Goal: Task Accomplishment & Management: Complete application form

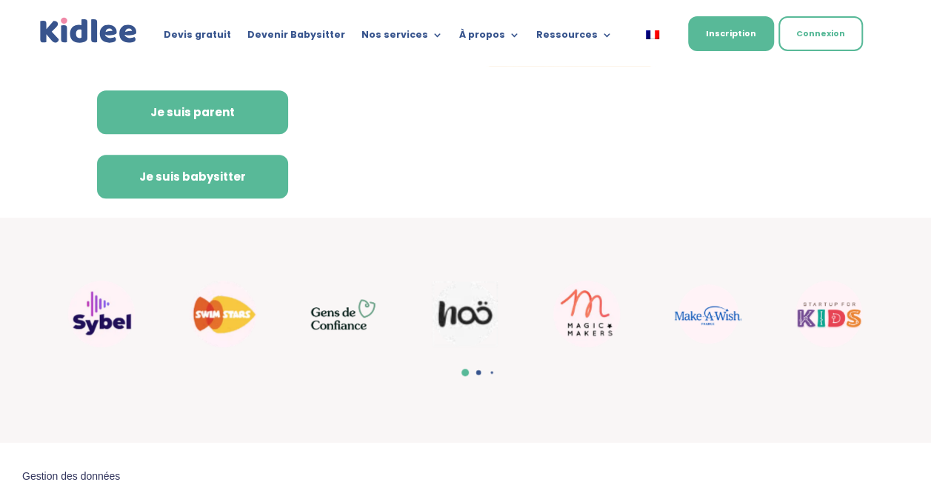
click at [249, 188] on link "Je suis babysitter" at bounding box center [192, 177] width 191 height 44
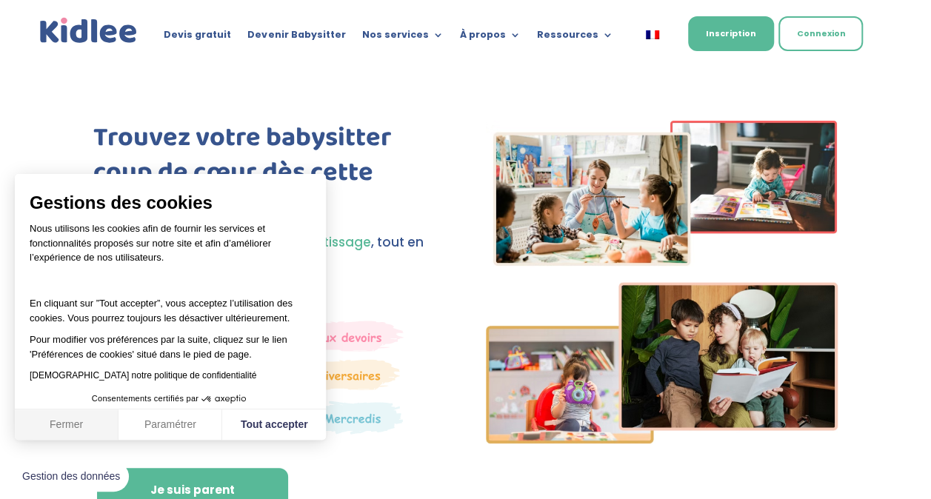
click at [76, 425] on button "Fermer" at bounding box center [67, 424] width 104 height 31
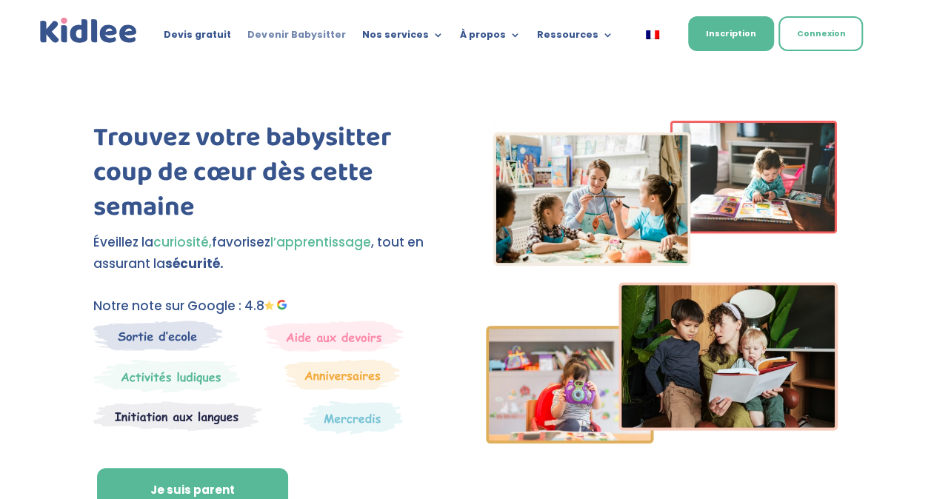
click at [279, 38] on link "Devenir Babysitter" at bounding box center [296, 38] width 98 height 16
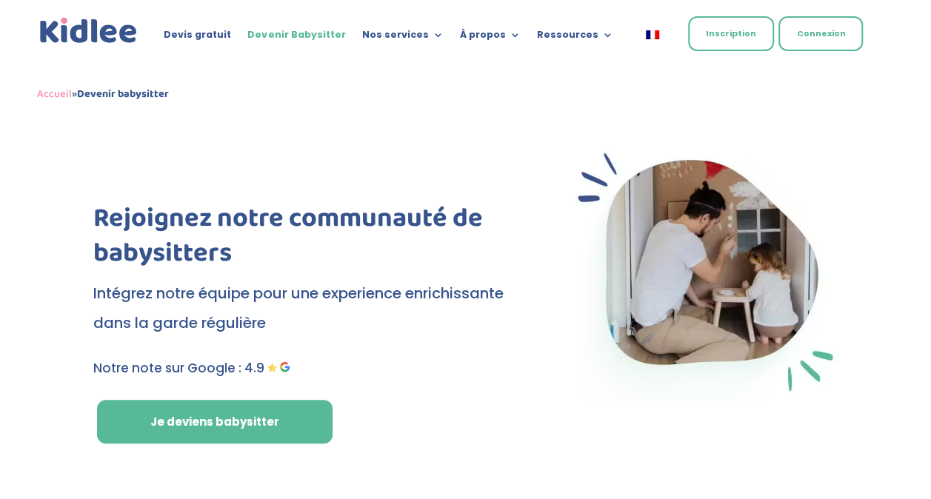
click at [737, 31] on link "Inscription" at bounding box center [731, 33] width 86 height 35
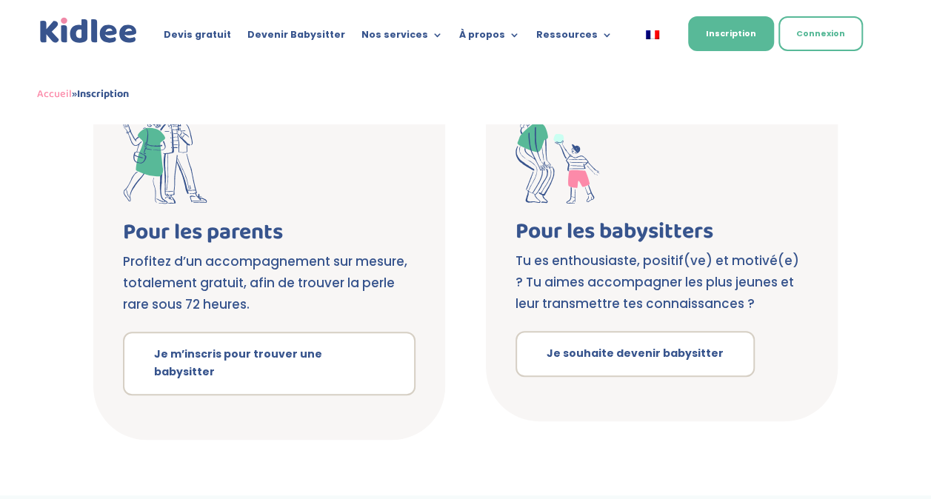
scroll to position [301, 0]
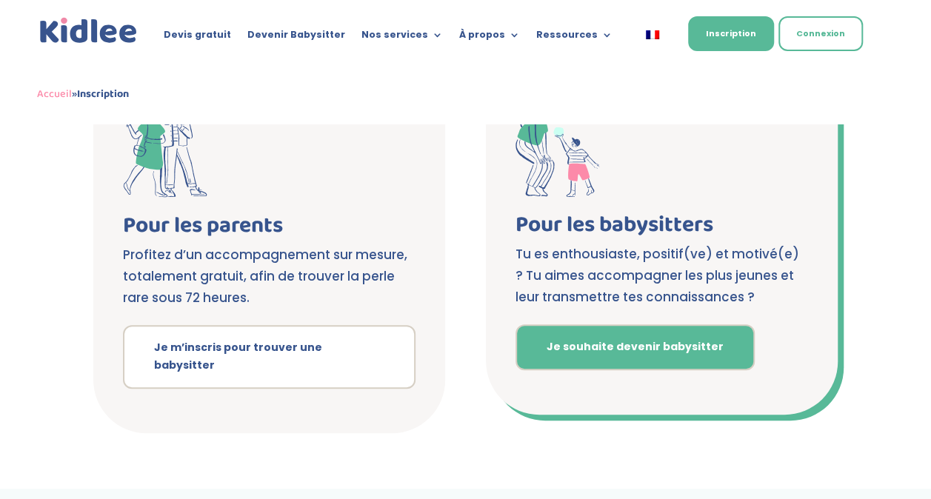
click at [565, 346] on link "Je souhaite devenir babysitter" at bounding box center [634, 347] width 239 height 46
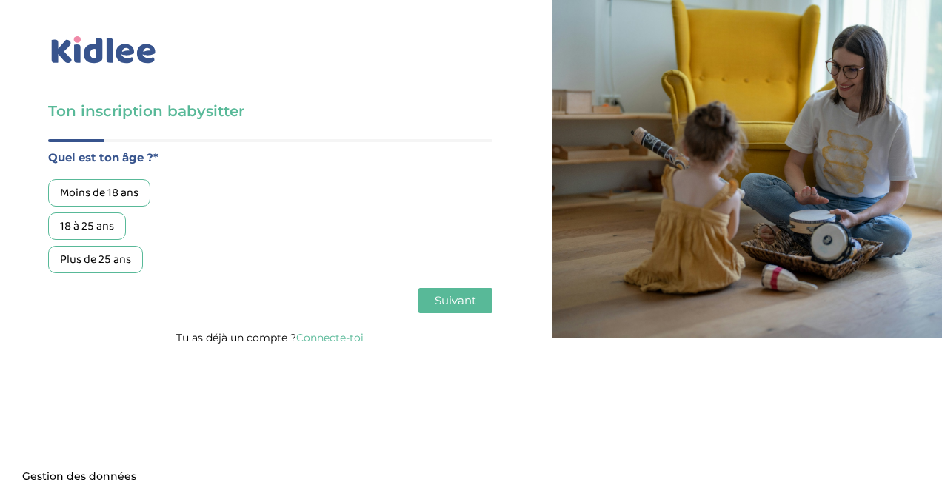
click at [117, 231] on div "18 à 25 ans" at bounding box center [87, 225] width 78 height 27
click at [446, 301] on span "Suivant" at bounding box center [455, 300] width 41 height 14
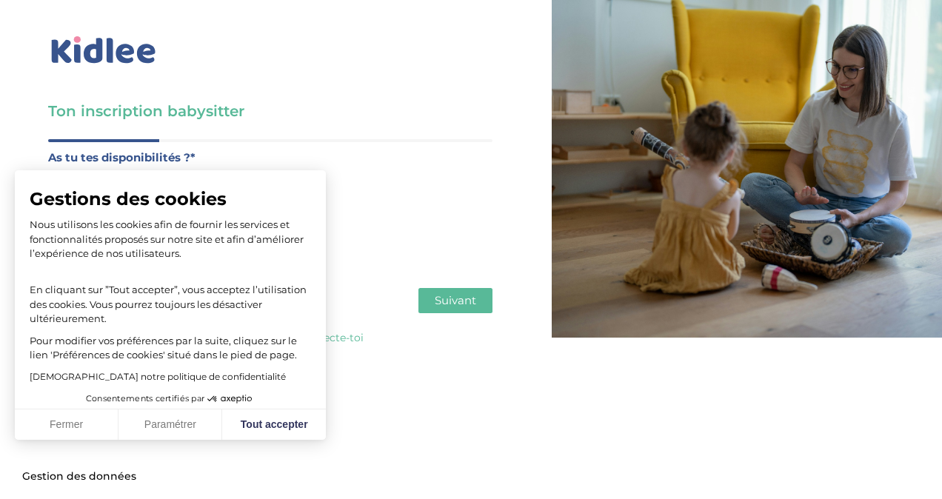
click at [465, 307] on span "Suivant" at bounding box center [455, 300] width 41 height 14
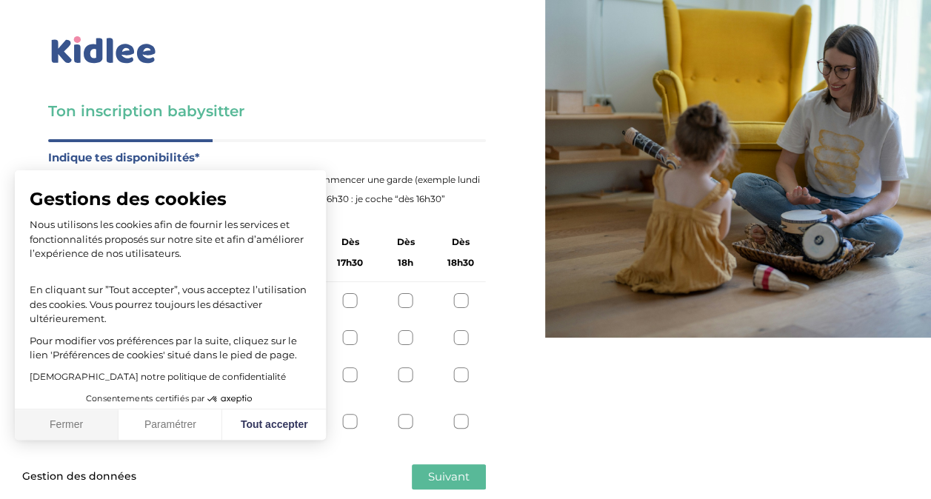
click at [80, 429] on button "Fermer" at bounding box center [67, 424] width 104 height 31
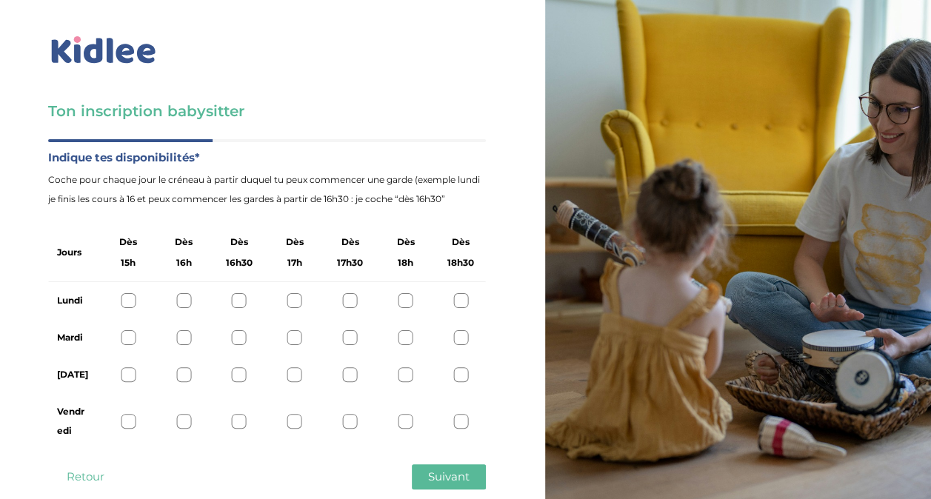
scroll to position [32, 0]
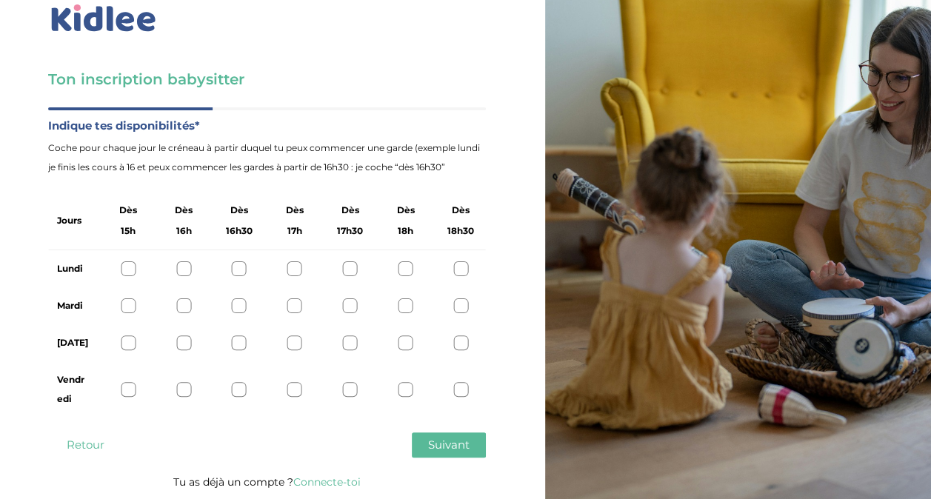
click at [357, 304] on div at bounding box center [350, 305] width 15 height 15
click at [352, 304] on icon at bounding box center [349, 306] width 11 height 11
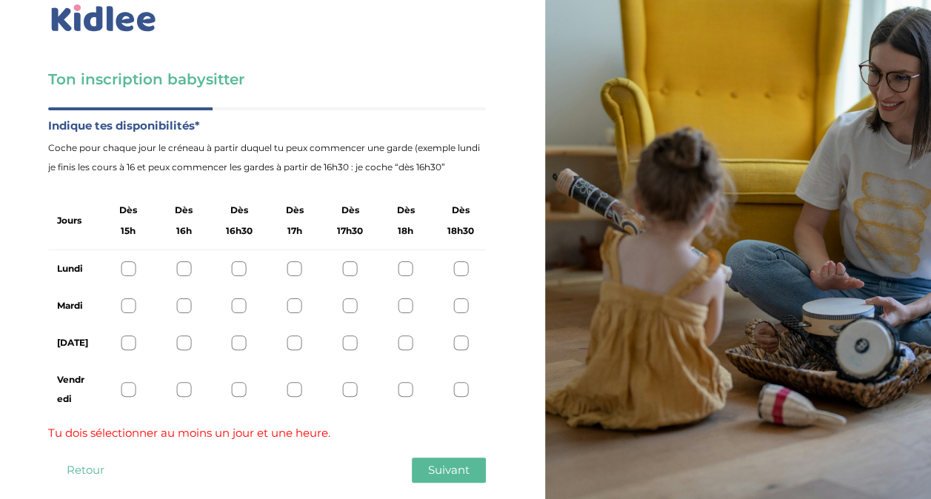
click at [352, 304] on div at bounding box center [350, 305] width 15 height 15
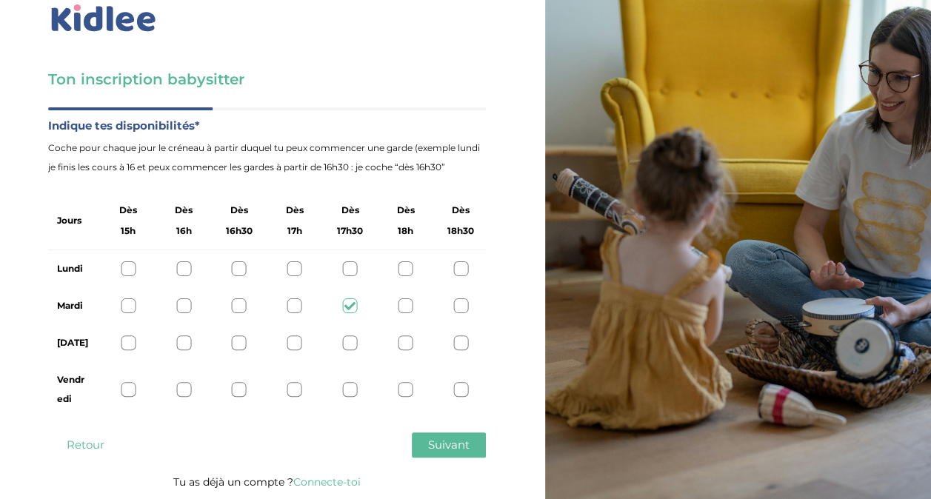
click at [465, 439] on span "Suivant" at bounding box center [448, 445] width 41 height 14
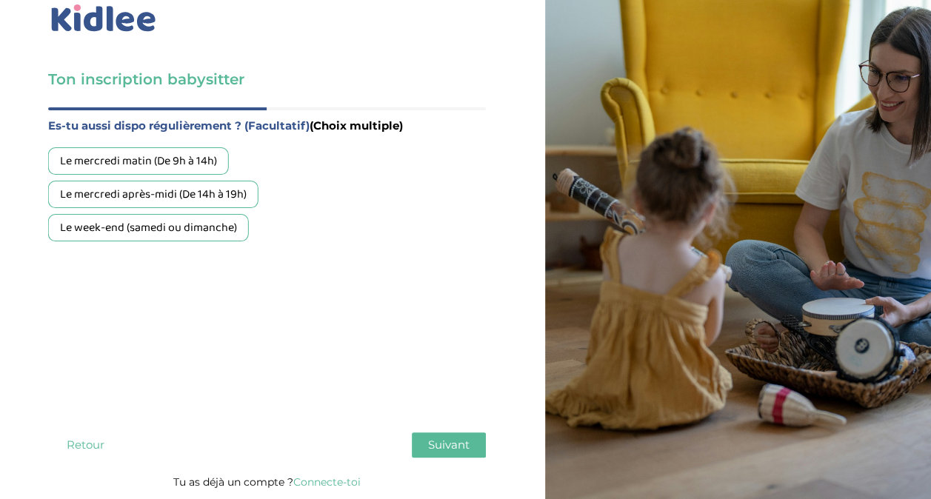
click at [186, 198] on div "Le mercredi après-midi (De 14h à 19h)" at bounding box center [153, 194] width 210 height 27
click at [452, 444] on span "Suivant" at bounding box center [448, 445] width 41 height 14
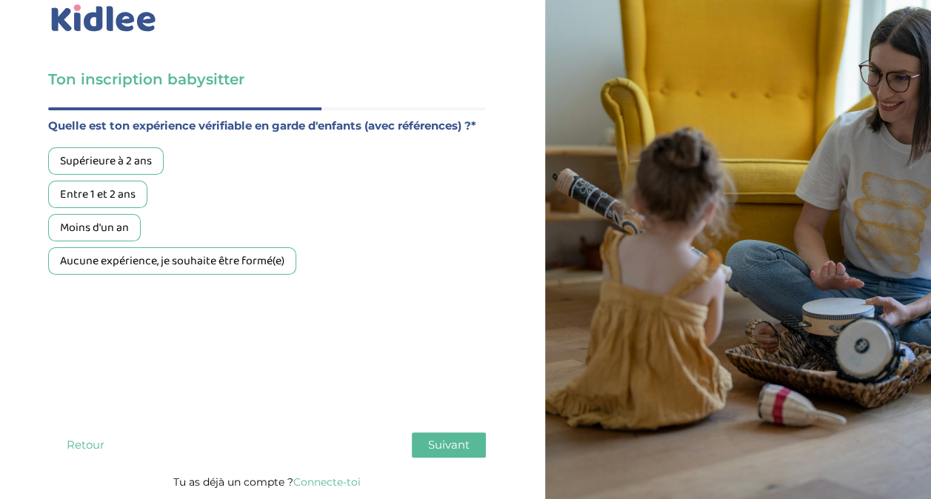
click at [194, 265] on div "Aucune expérience, je souhaite être formé(e)" at bounding box center [172, 260] width 248 height 27
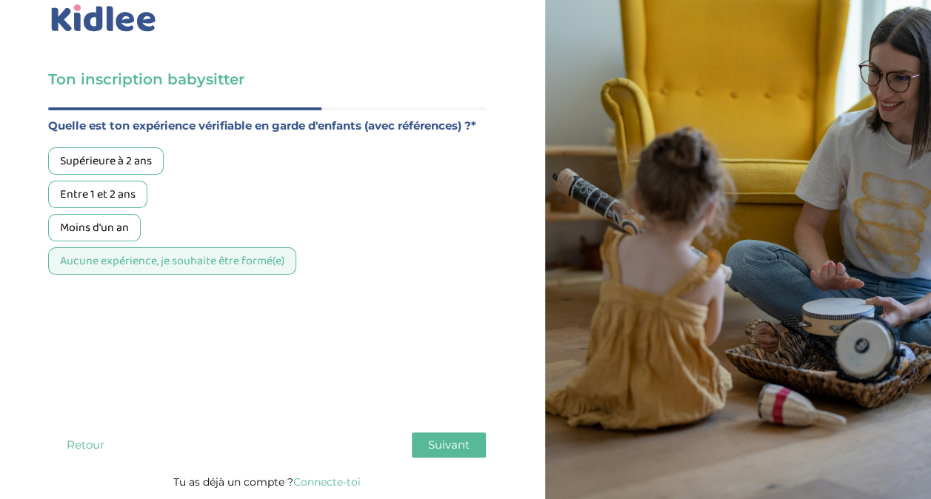
click at [446, 443] on span "Suivant" at bounding box center [448, 445] width 41 height 14
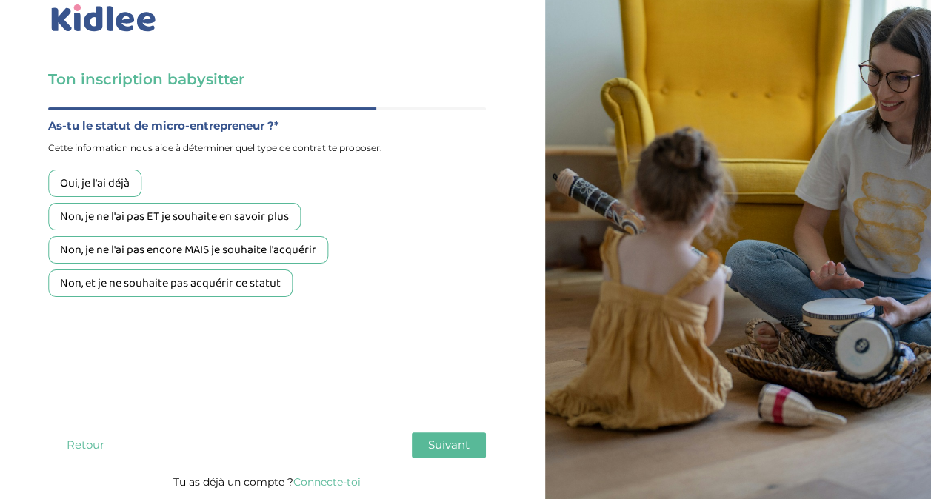
click at [230, 291] on div "Non, et je ne souhaite pas acquérir ce statut" at bounding box center [170, 282] width 244 height 27
click at [457, 443] on span "Suivant" at bounding box center [448, 445] width 41 height 14
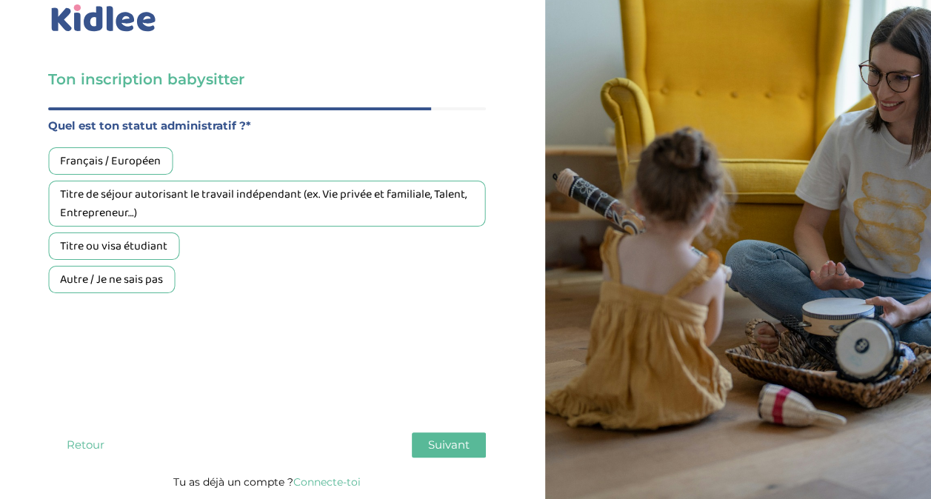
click at [141, 153] on div "Français / Européen" at bounding box center [110, 160] width 124 height 27
click at [455, 445] on span "Suivant" at bounding box center [448, 445] width 41 height 14
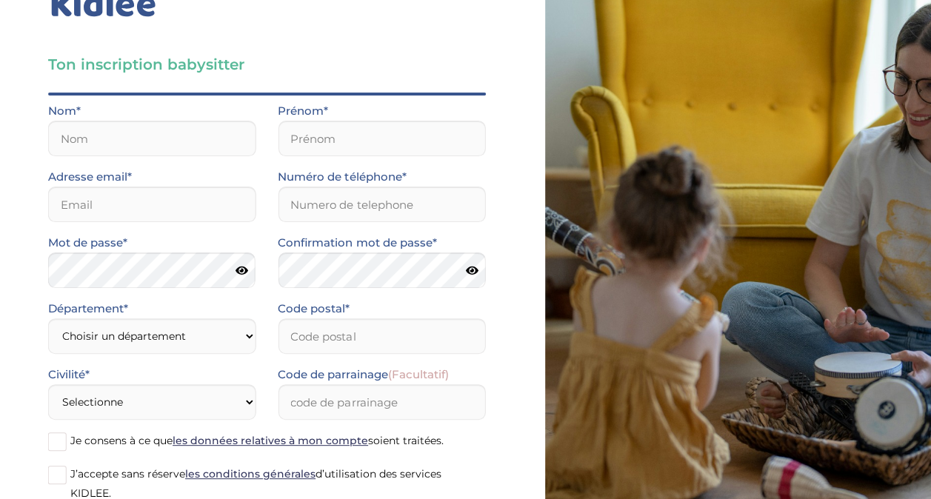
scroll to position [44, 0]
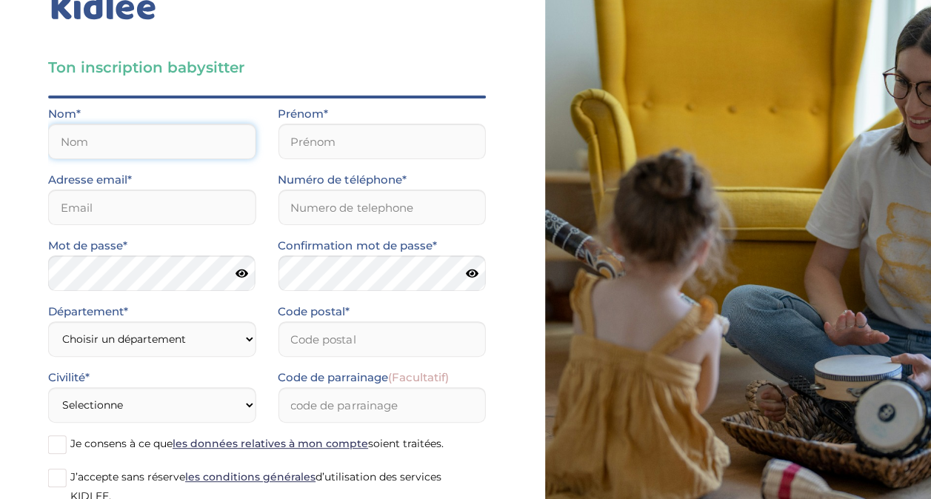
click at [150, 153] on input "text" at bounding box center [151, 142] width 207 height 36
type input "Gourlay"
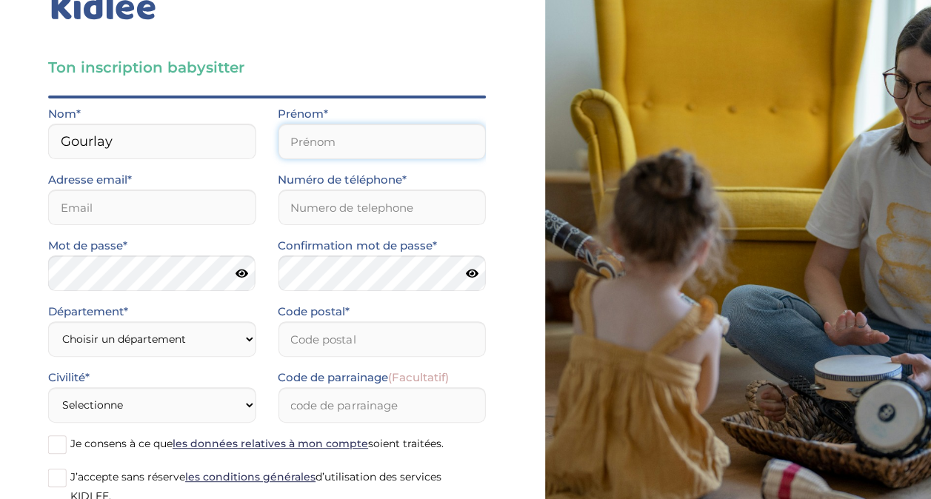
click at [302, 154] on input "text" at bounding box center [381, 142] width 207 height 36
type input "Louise"
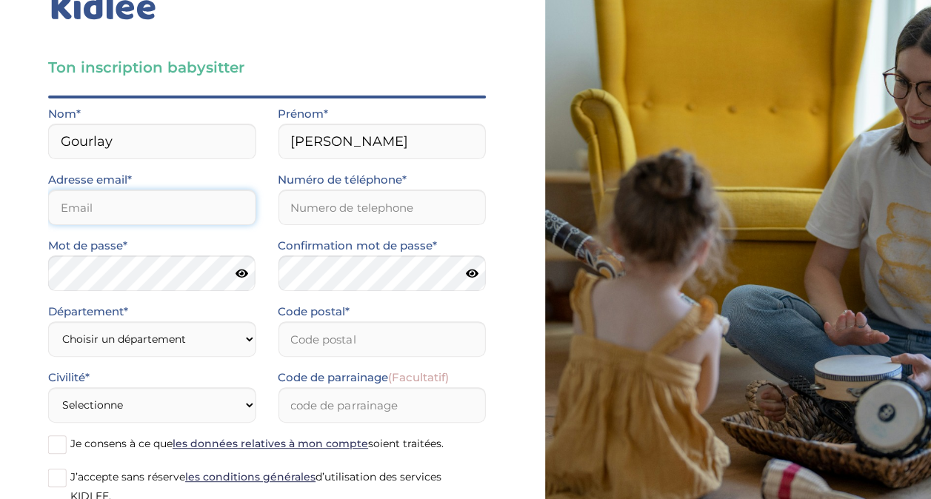
click at [190, 204] on input "email" at bounding box center [151, 208] width 207 height 36
type input "louise.gourlay29@gmail.com"
click at [327, 207] on input "Numéro de téléphone*" at bounding box center [381, 208] width 207 height 36
type input "0749096284"
click at [242, 274] on icon at bounding box center [241, 273] width 13 height 11
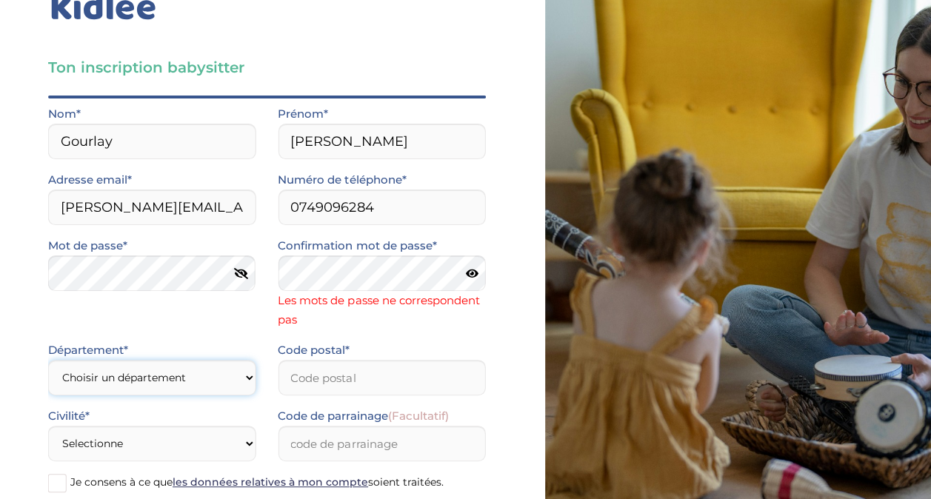
click at [153, 333] on form "Nom* Gourlay Prénom* Louise Adresse email* louise.gourlay29@gmail.com Numéro de…" at bounding box center [267, 329] width 438 height 451
select select "0"
click at [48, 360] on select "Choisir un département Paris (75) Hauts-de-Seine (92) Yvelines (78) Val-de-Marn…" at bounding box center [151, 378] width 207 height 36
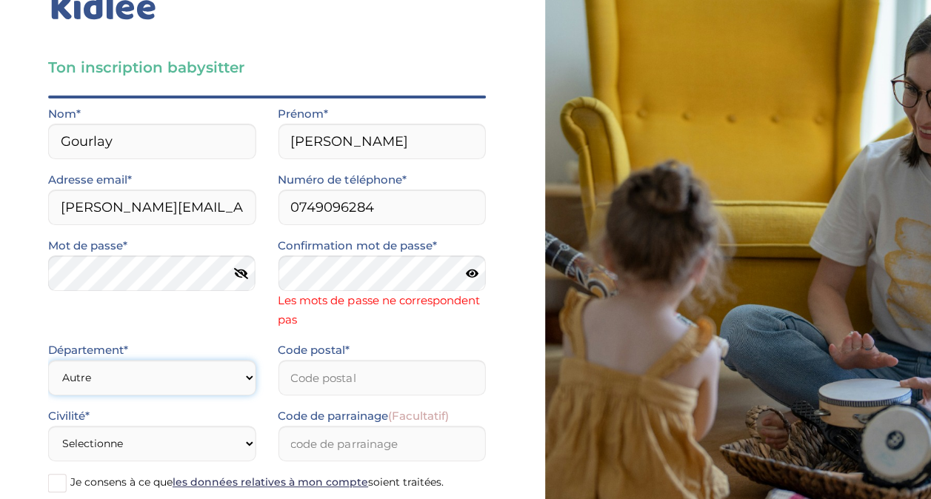
scroll to position [181, 0]
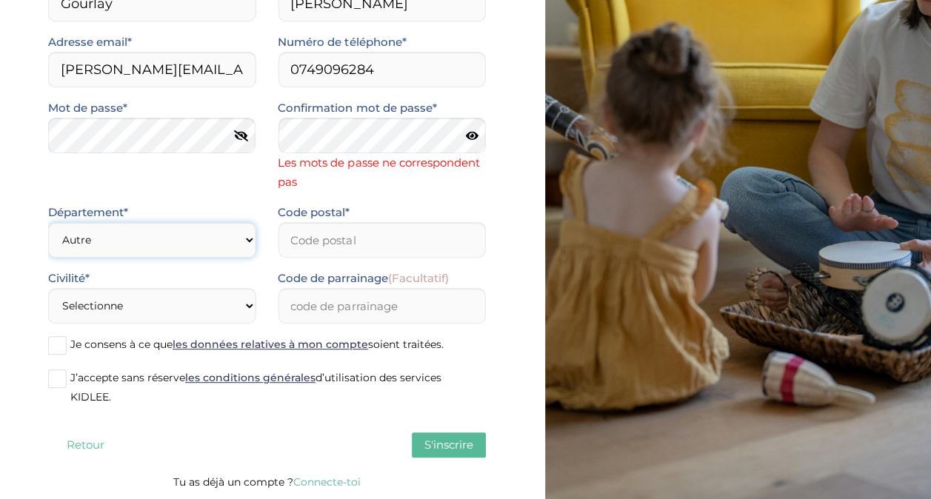
click at [140, 232] on select "Choisir un département Paris (75) Hauts-de-Seine (92) Yvelines (78) Val-de-Marn…" at bounding box center [151, 240] width 207 height 36
click at [48, 222] on select "Choisir un département Paris (75) Hauts-de-Seine (92) Yvelines (78) Val-de-Marn…" at bounding box center [151, 240] width 207 height 36
click at [318, 261] on div "Code postal*" at bounding box center [382, 236] width 230 height 66
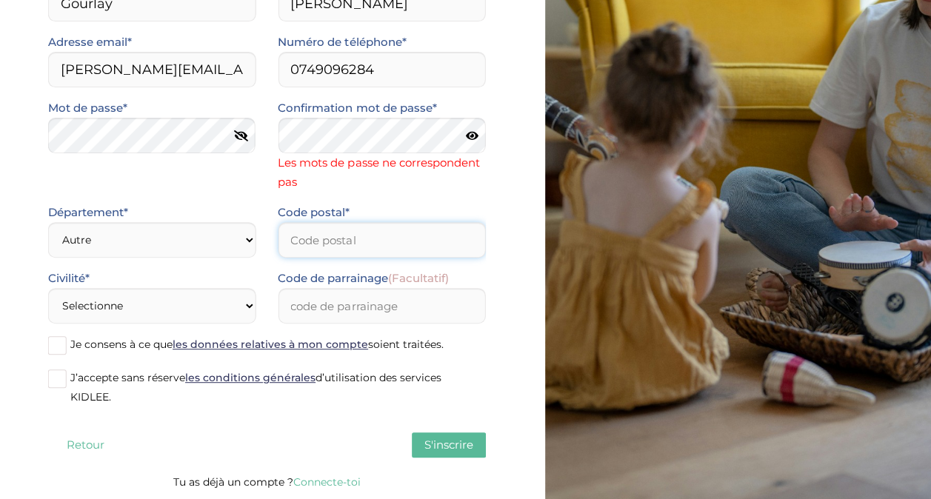
click at [315, 241] on input "Code postal*" at bounding box center [381, 240] width 207 height 36
type input "44300"
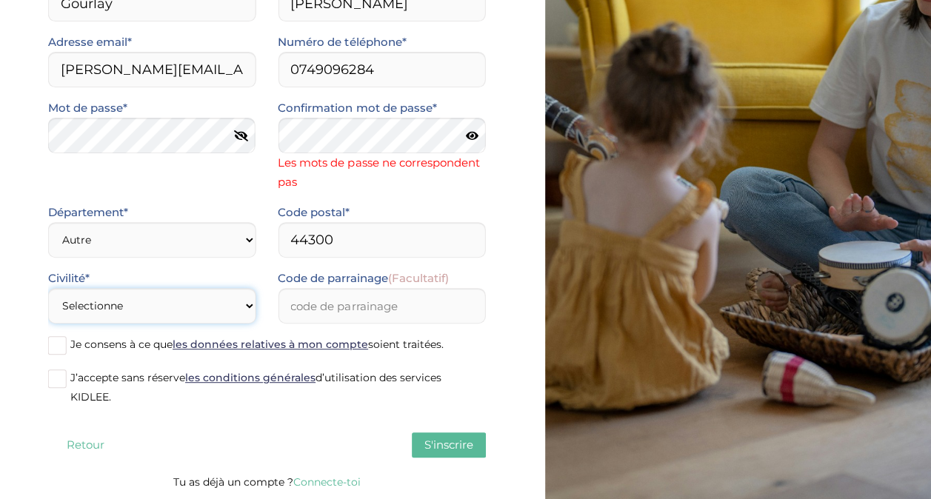
click at [155, 315] on select "Selectionne Mr Mme" at bounding box center [151, 306] width 207 height 36
select select "1"
click at [48, 288] on select "Selectionne Mr Mme" at bounding box center [151, 306] width 207 height 36
click at [50, 347] on span at bounding box center [57, 345] width 19 height 19
click at [0, 0] on input "Je consens à ce que les données relatives à mon compte soient traitées." at bounding box center [0, 0] width 0 height 0
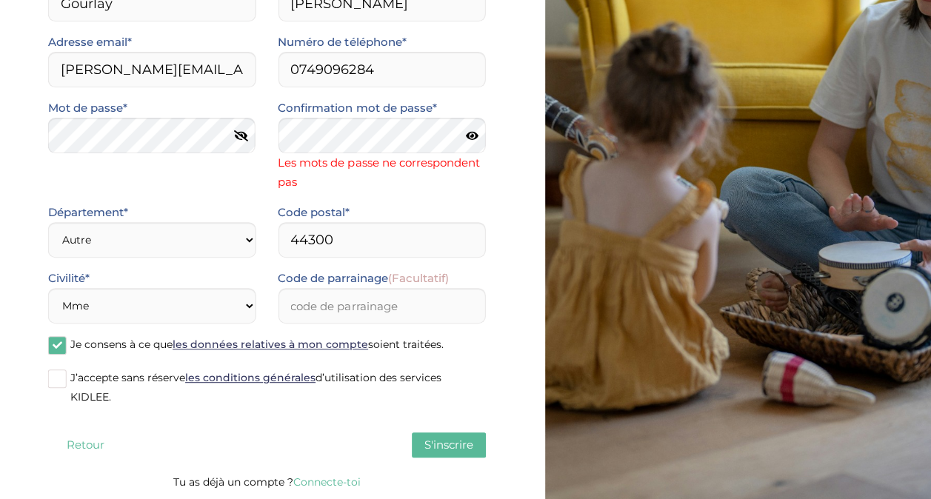
click at [59, 381] on span at bounding box center [57, 378] width 19 height 19
click at [0, 0] on input "J’accepte sans réserve les conditions générales d’utilisation des services KIDL…" at bounding box center [0, 0] width 0 height 0
click at [474, 133] on icon at bounding box center [472, 135] width 13 height 11
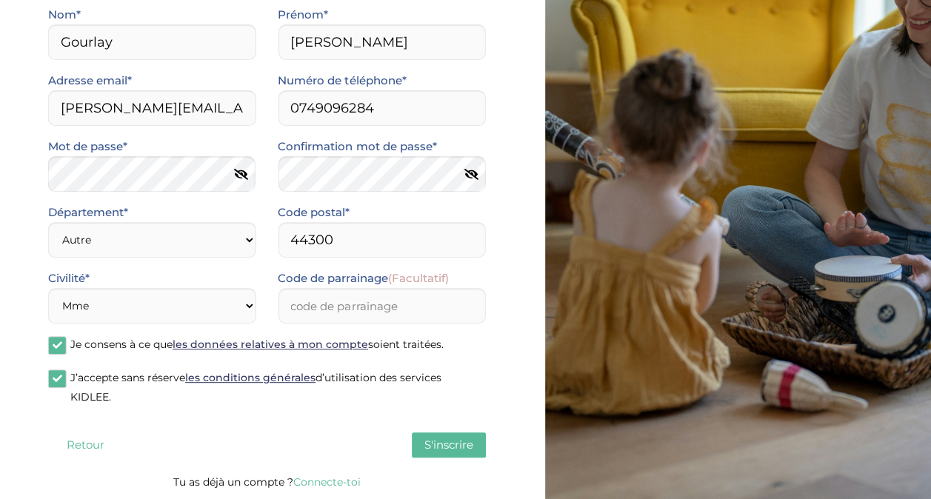
click at [435, 437] on button "S'inscrire" at bounding box center [449, 444] width 74 height 25
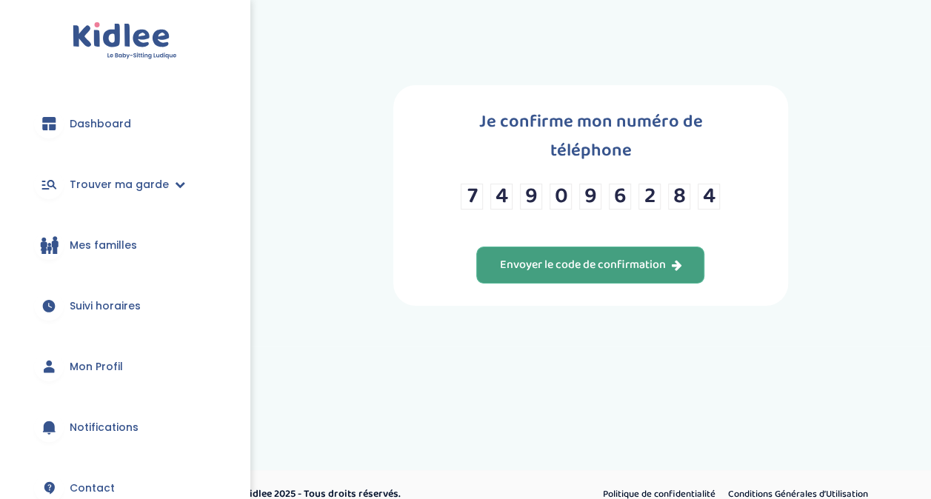
click at [585, 257] on div "Envoyer le code de confirmation" at bounding box center [590, 265] width 182 height 17
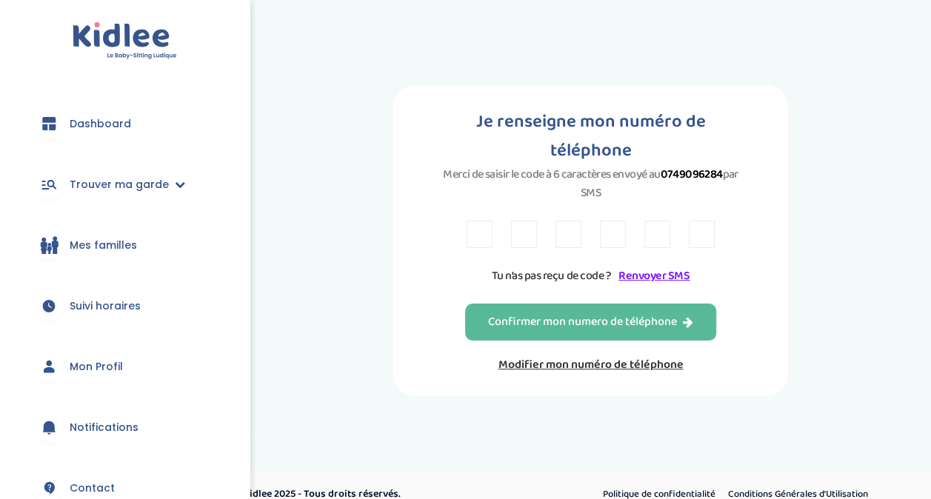
click at [482, 232] on input "text" at bounding box center [479, 234] width 26 height 27
type input "R"
type input "J"
type input "2"
type input "J"
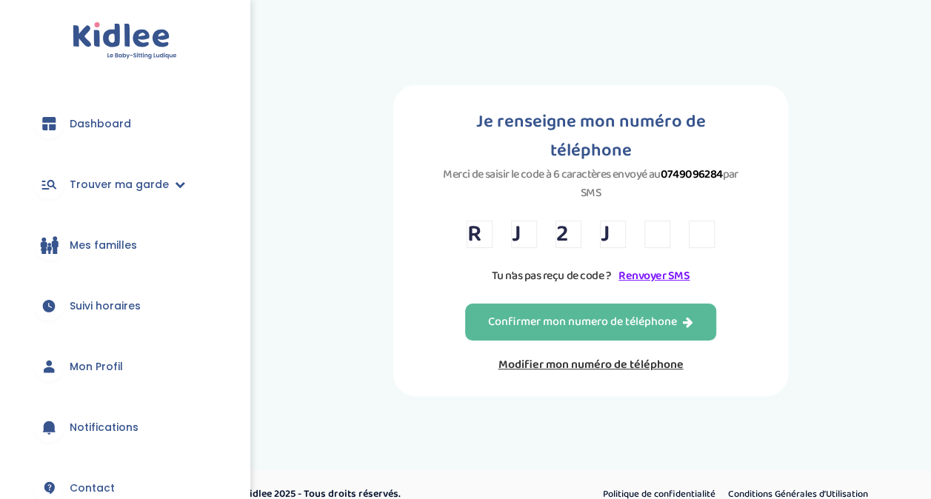
type input "J"
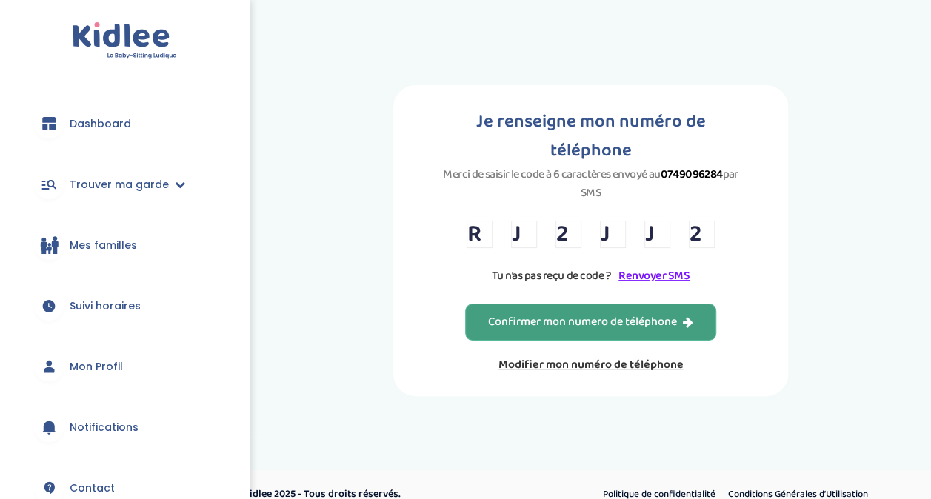
type input "2"
click at [500, 321] on div "Confirmer mon numero de téléphone" at bounding box center [590, 322] width 205 height 17
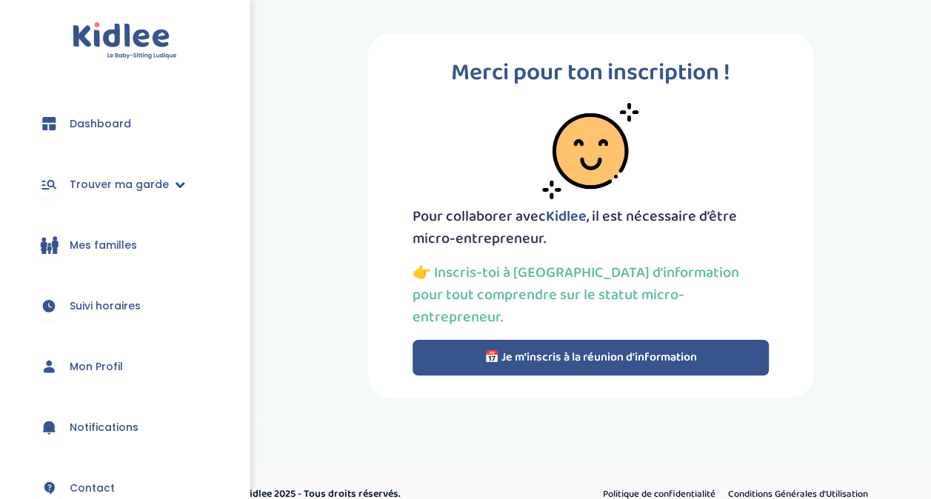
click at [141, 181] on span "Trouver ma garde" at bounding box center [119, 185] width 99 height 16
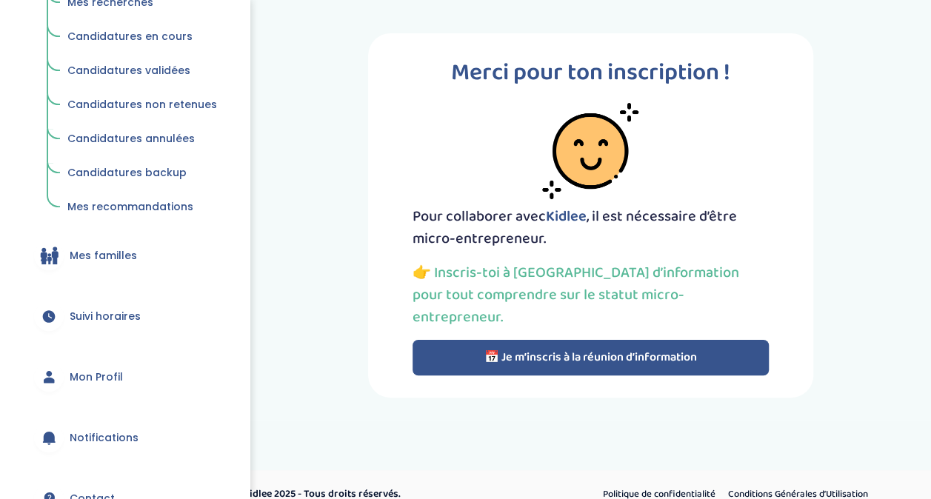
scroll to position [220, 0]
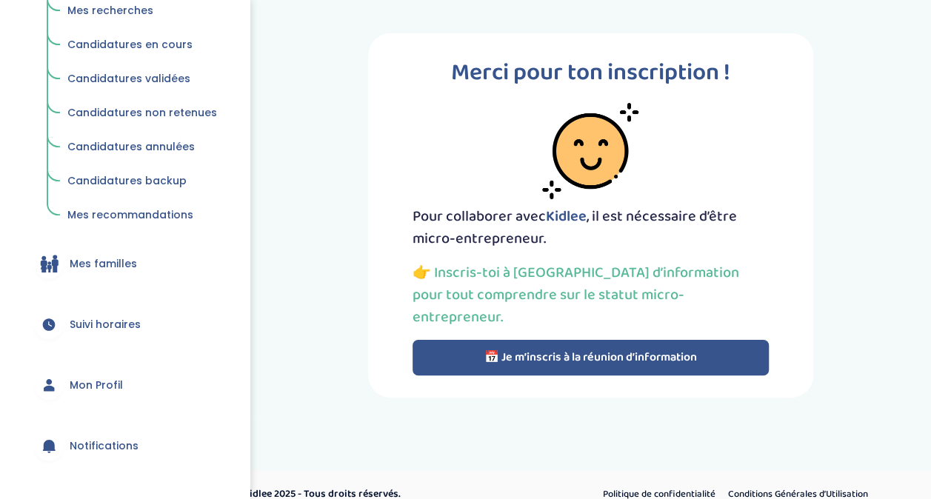
click at [80, 381] on span "Mon Profil" at bounding box center [96, 386] width 53 height 16
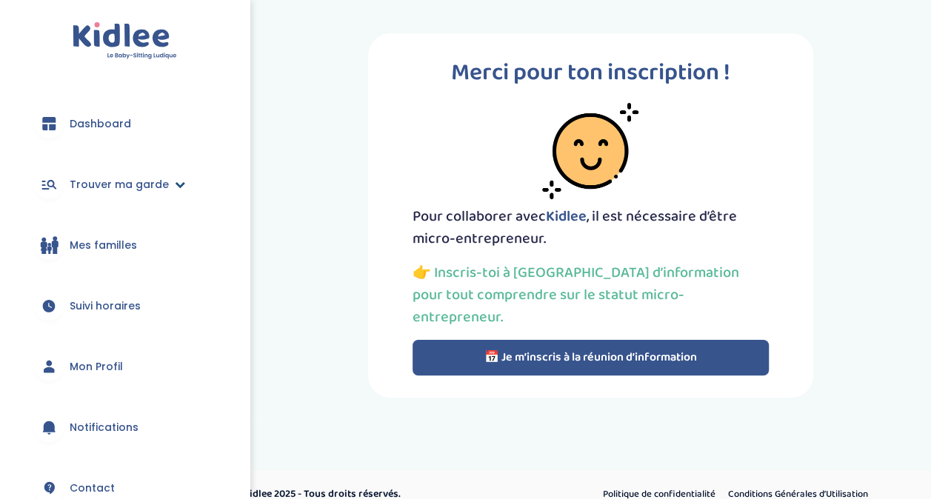
click at [113, 192] on link "Trouver ma garde" at bounding box center [124, 184] width 205 height 53
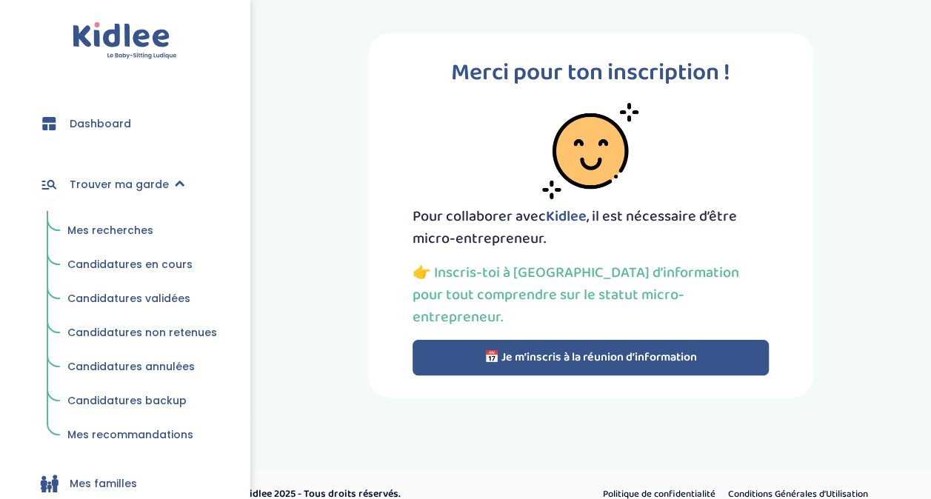
click at [110, 228] on span "Mes recherches" at bounding box center [110, 230] width 86 height 15
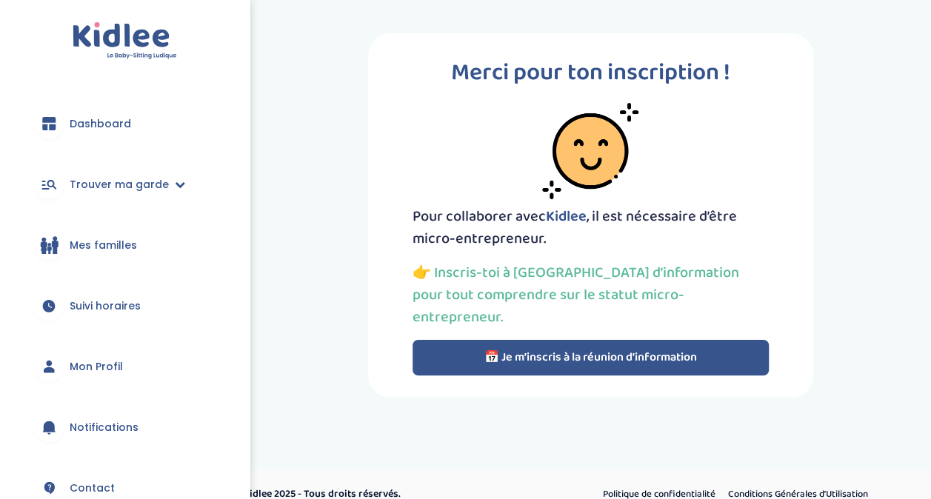
click at [443, 344] on button "📅 Je m’inscris à la réunion d’information" at bounding box center [590, 358] width 356 height 36
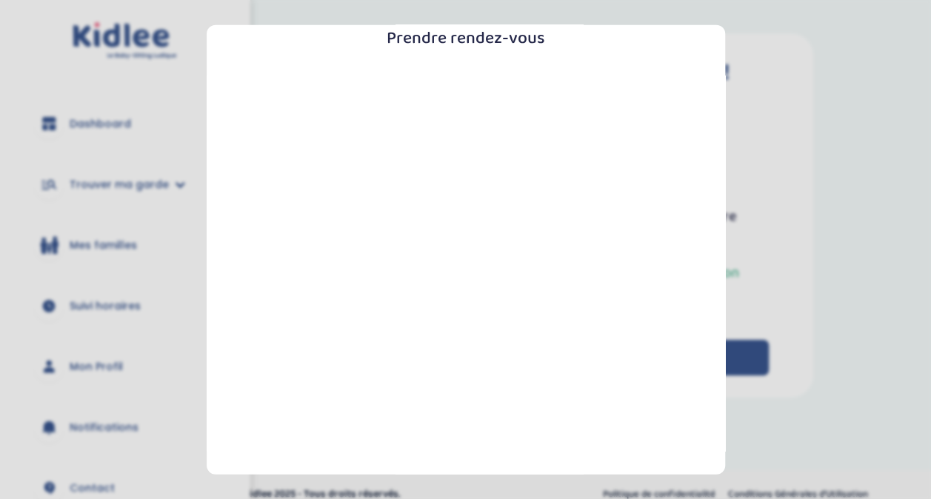
scroll to position [139, 0]
click at [875, 110] on section "Prendre rendez-vous [GEOGRAPHIC_DATA]" at bounding box center [465, 249] width 931 height 499
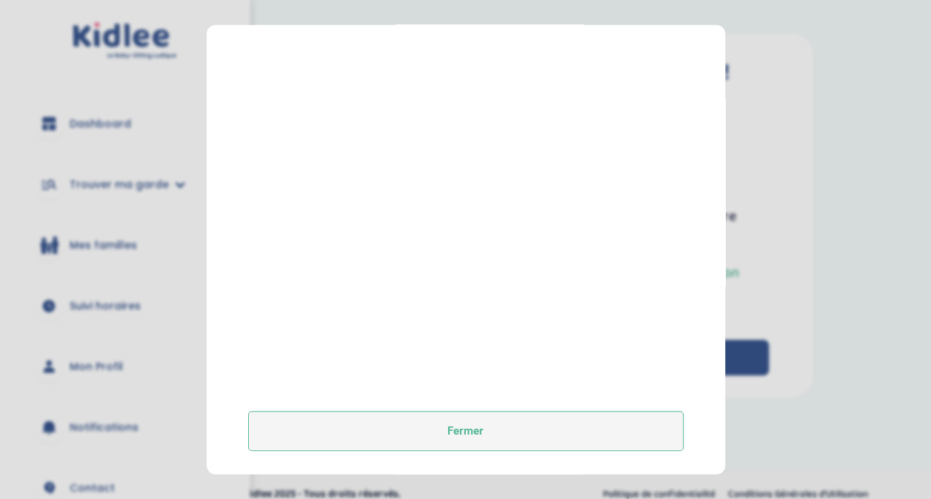
click at [441, 437] on button "Fermer" at bounding box center [465, 431] width 435 height 40
